Goal: Find specific page/section: Find specific page/section

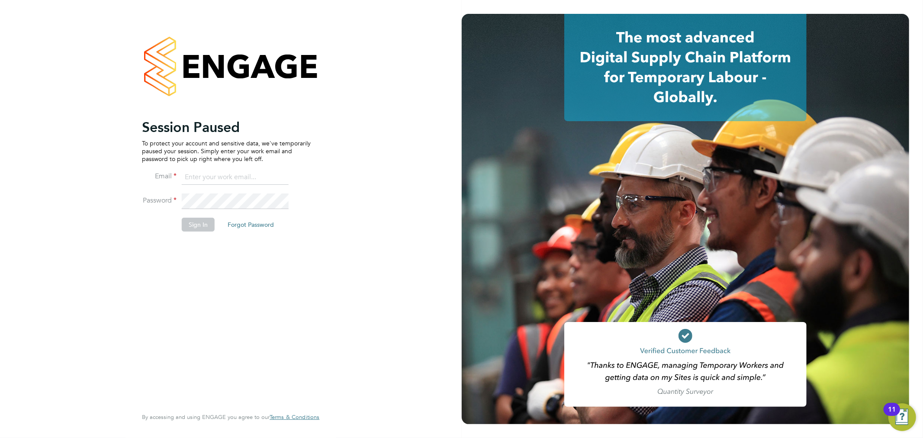
click at [216, 177] on input at bounding box center [235, 178] width 107 height 16
type input "junior.muya@txmrecruit.co.uk"
click at [205, 222] on button "Sign In" at bounding box center [198, 225] width 33 height 14
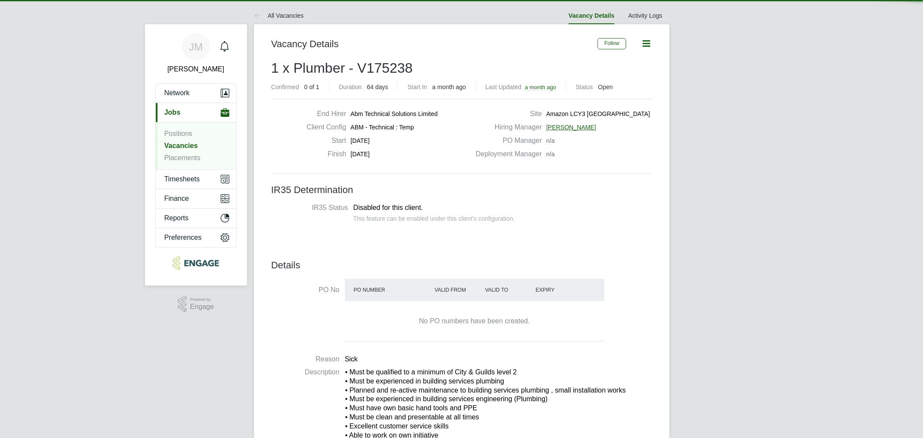
scroll to position [25, 76]
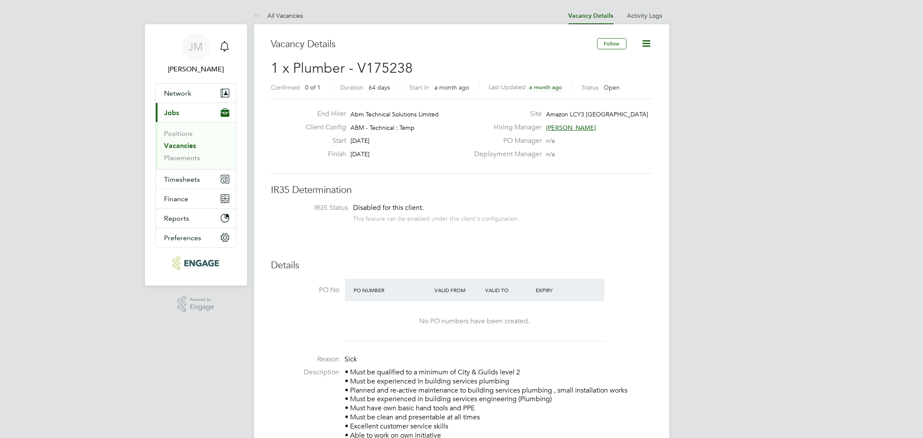
click at [188, 145] on link "Vacancies" at bounding box center [180, 145] width 32 height 8
